Goal: Task Accomplishment & Management: Use online tool/utility

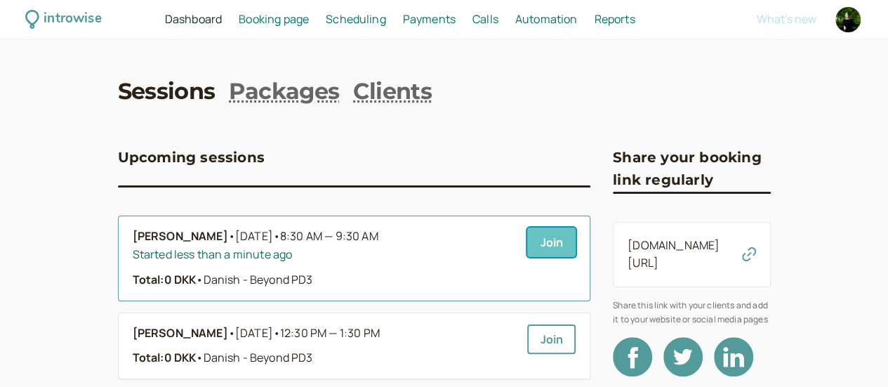
click at [527, 239] on link "Join" at bounding box center [551, 242] width 48 height 29
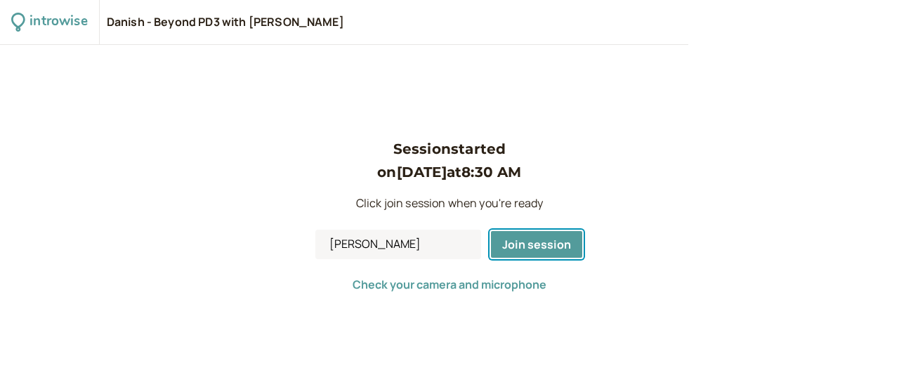
click at [504, 239] on span "Join session" at bounding box center [536, 244] width 69 height 15
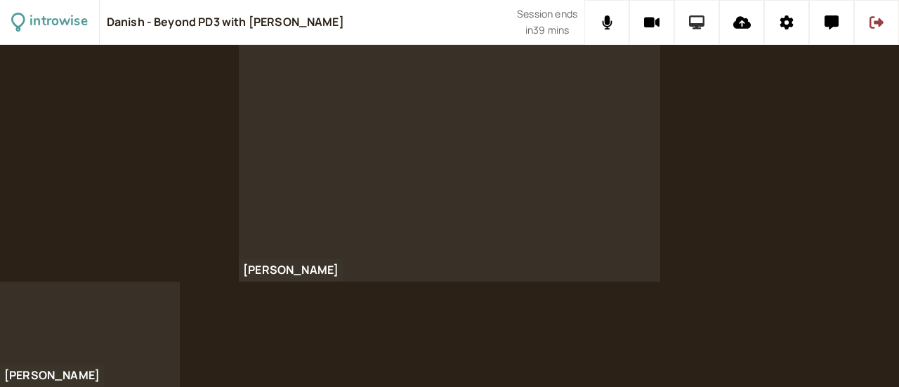
click at [695, 15] on icon at bounding box center [697, 22] width 16 height 14
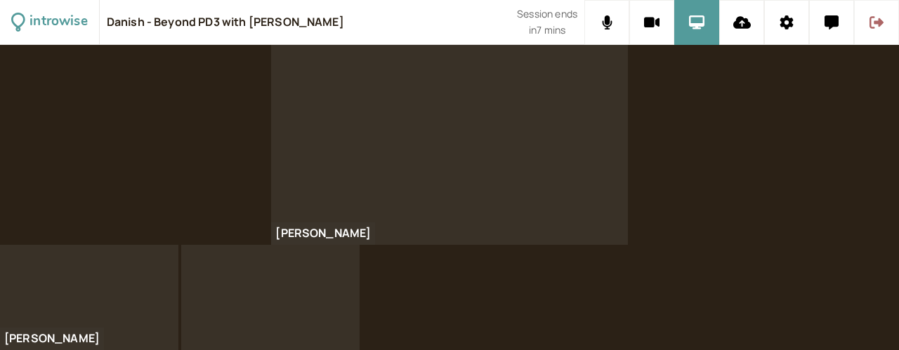
click at [876, 20] on icon at bounding box center [876, 22] width 14 height 14
